Goal: Check status: Check status

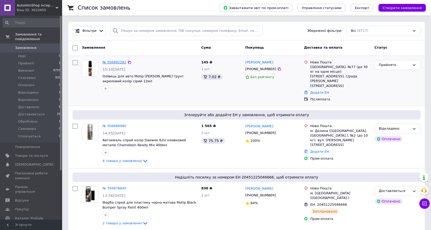
click at [120, 62] on link "№ 356892281" at bounding box center [114, 62] width 24 height 4
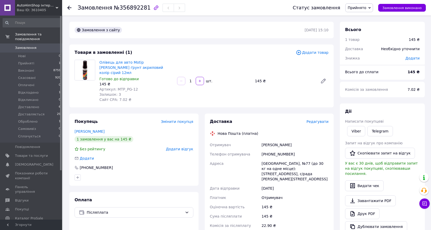
click at [31, 46] on span "Замовлення" at bounding box center [25, 48] width 21 height 5
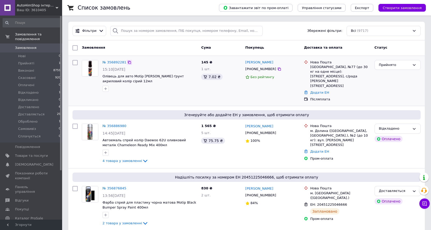
click at [128, 64] on icon at bounding box center [129, 62] width 3 height 3
click at [114, 124] on link "№ 356886980" at bounding box center [114, 126] width 24 height 4
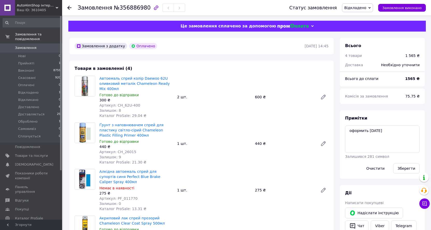
click at [366, 9] on span "Відкладено" at bounding box center [355, 8] width 22 height 4
click at [362, 40] on li "Оплачено" at bounding box center [358, 42] width 32 height 8
click at [384, 168] on button "Очистити" at bounding box center [375, 168] width 27 height 10
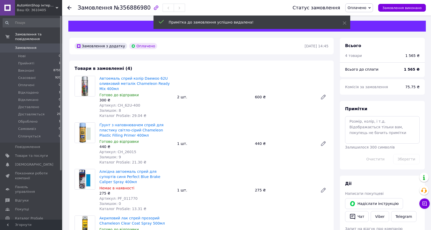
click at [27, 46] on span "Замовлення" at bounding box center [25, 48] width 21 height 5
